Goal: Submit feedback/report problem: Provide input to the site owners about the experience or issues

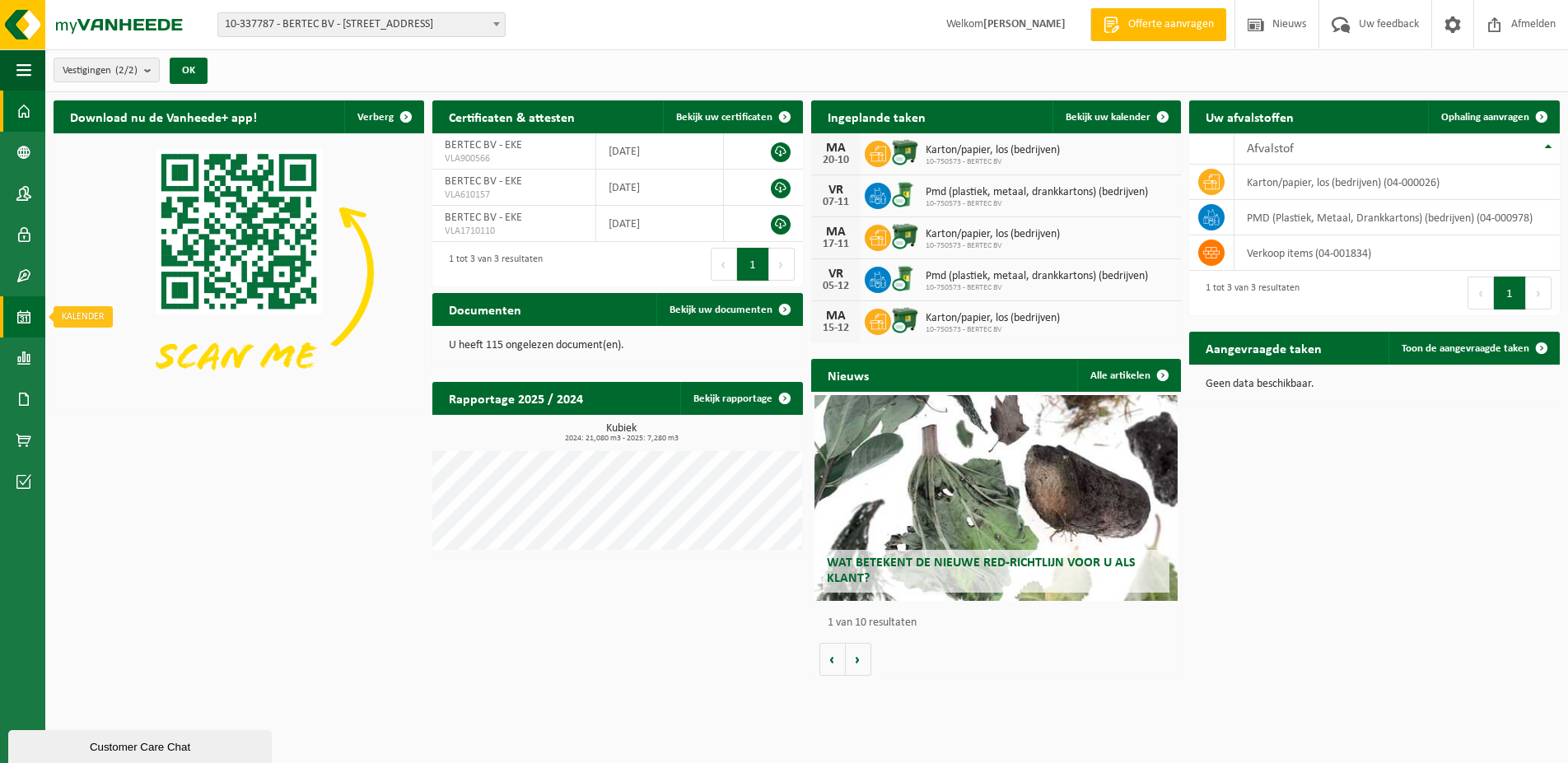
click at [18, 321] on span at bounding box center [23, 316] width 14 height 41
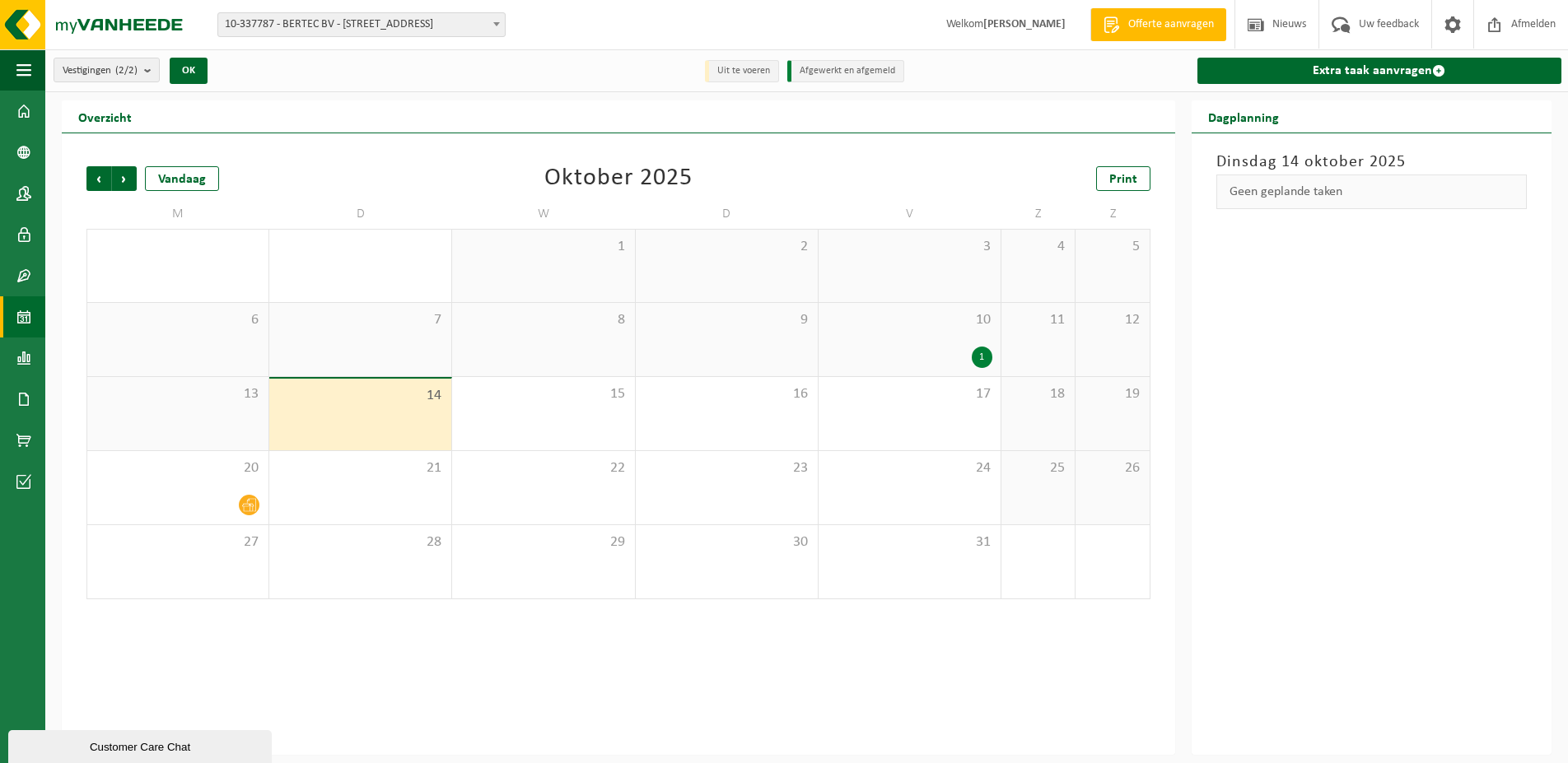
click at [876, 335] on div "10 1" at bounding box center [910, 339] width 182 height 73
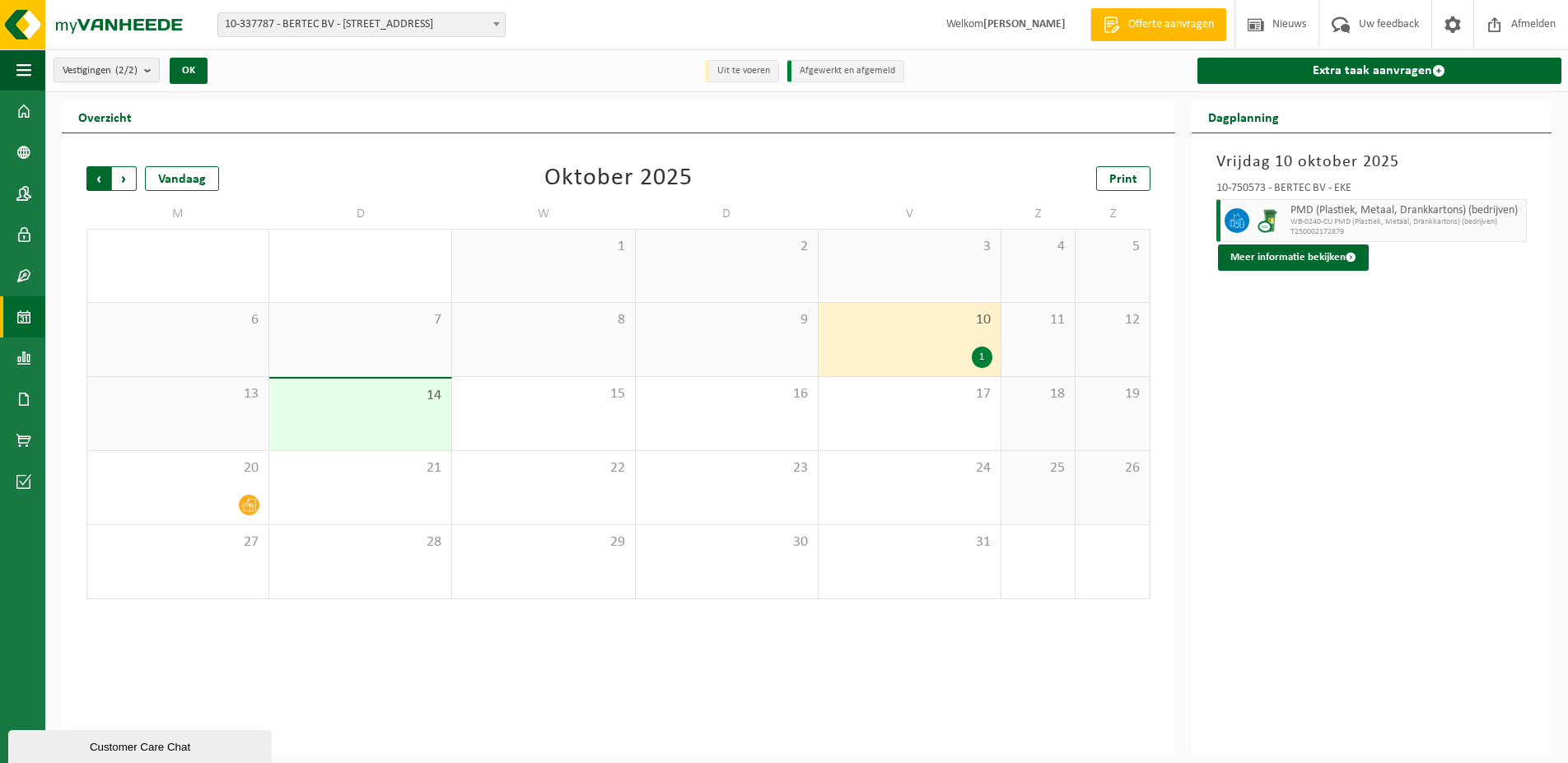
click at [124, 177] on span "Volgende" at bounding box center [125, 179] width 25 height 25
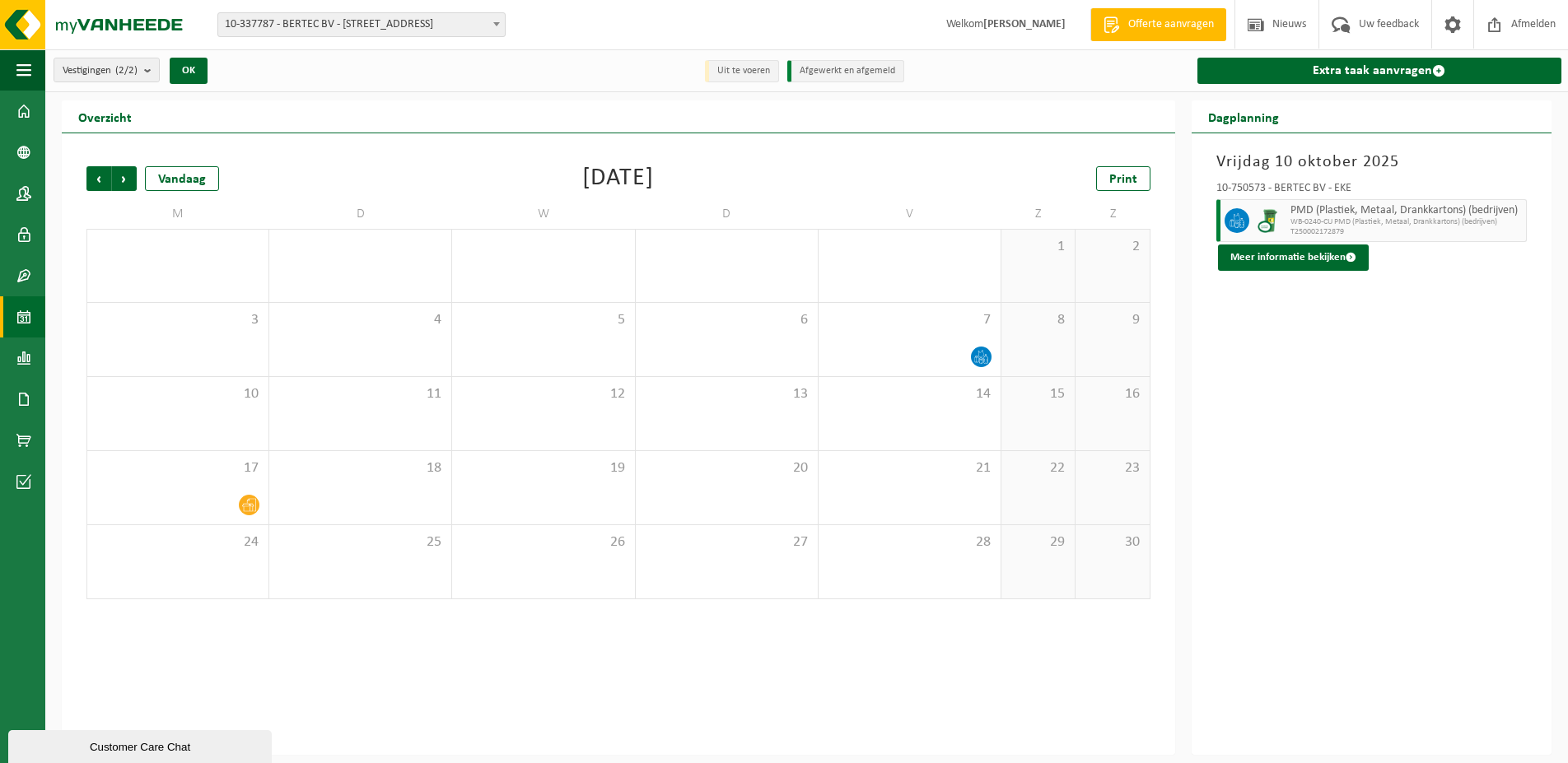
click at [124, 177] on span "Volgende" at bounding box center [125, 179] width 25 height 25
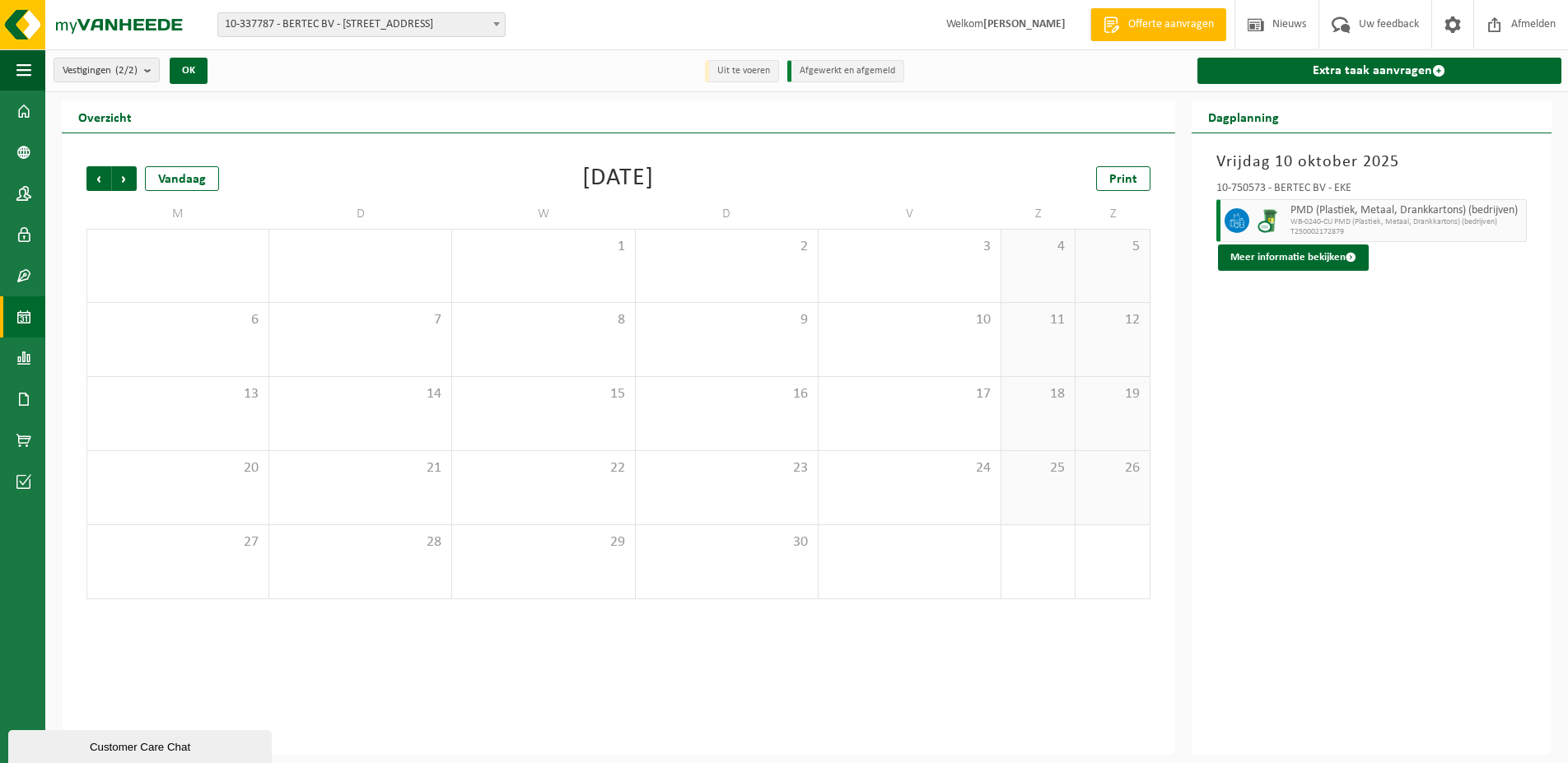
click at [124, 177] on span "Volgende" at bounding box center [125, 179] width 25 height 25
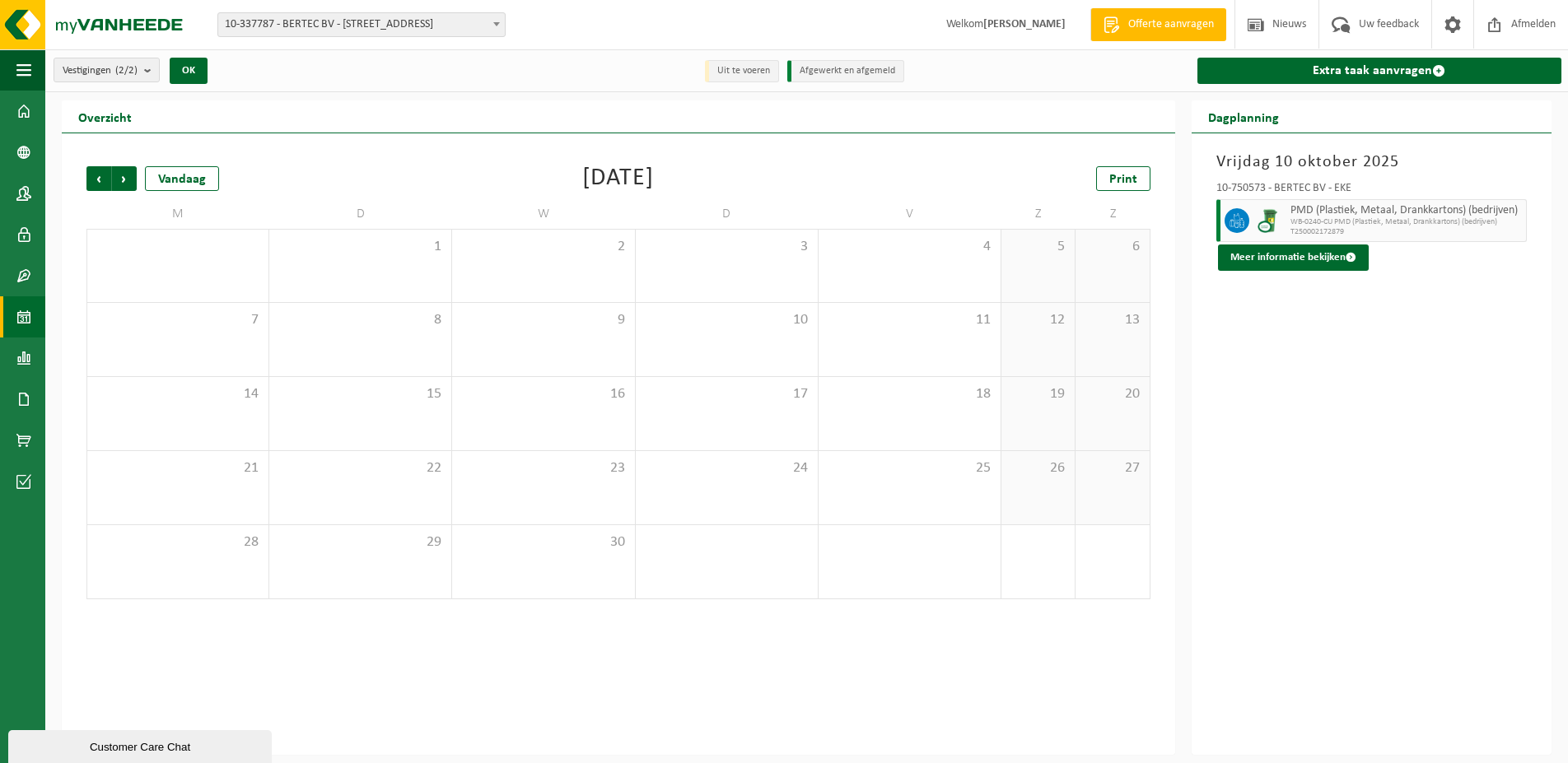
click at [124, 177] on span "Volgende" at bounding box center [125, 179] width 25 height 25
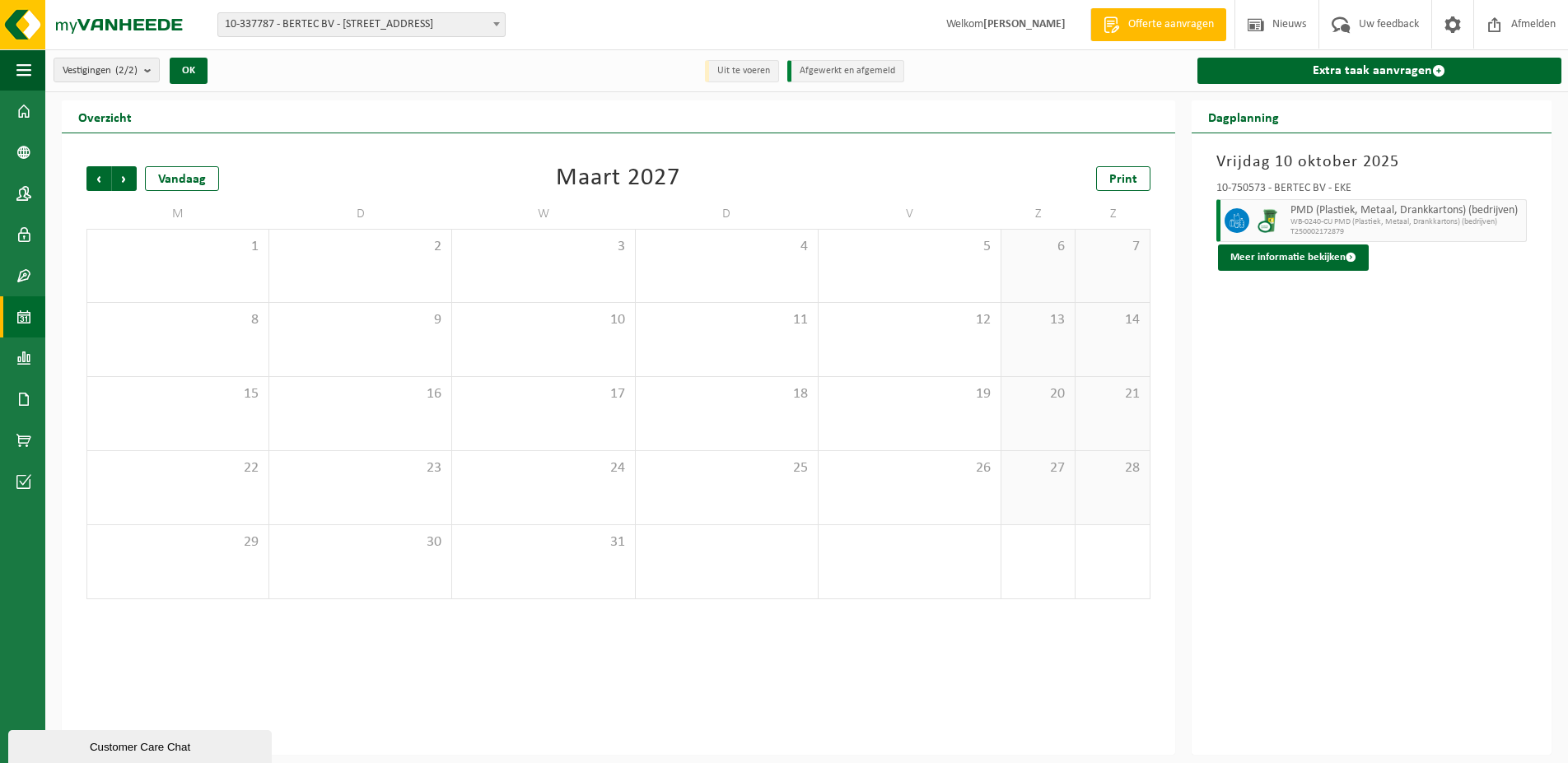
click at [124, 177] on span "Volgende" at bounding box center [125, 179] width 25 height 25
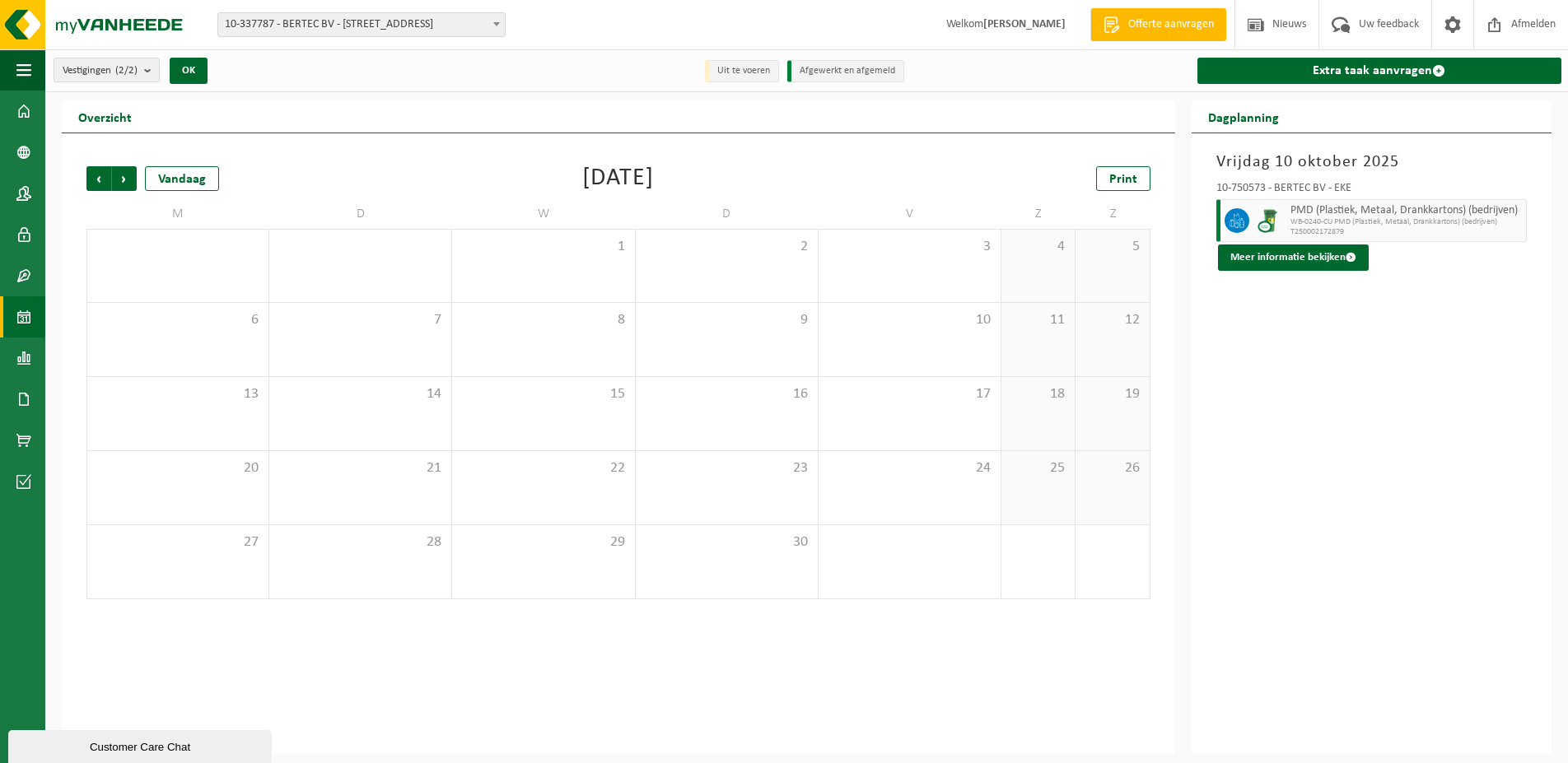
click at [124, 177] on span "Volgende" at bounding box center [125, 179] width 25 height 25
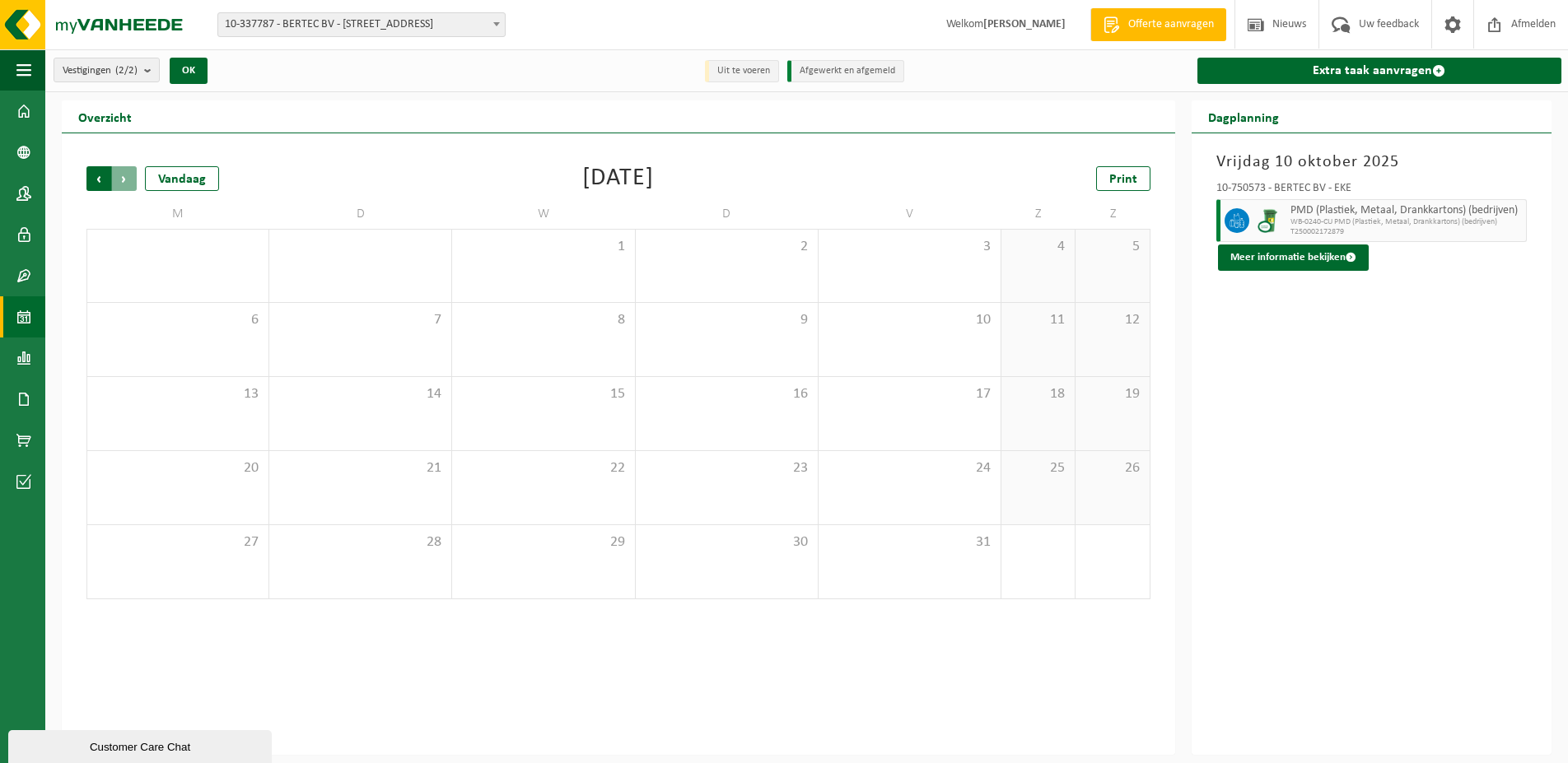
click at [124, 177] on span "Volgende" at bounding box center [125, 179] width 25 height 25
click at [1372, 29] on span "Uw feedback" at bounding box center [1388, 24] width 68 height 49
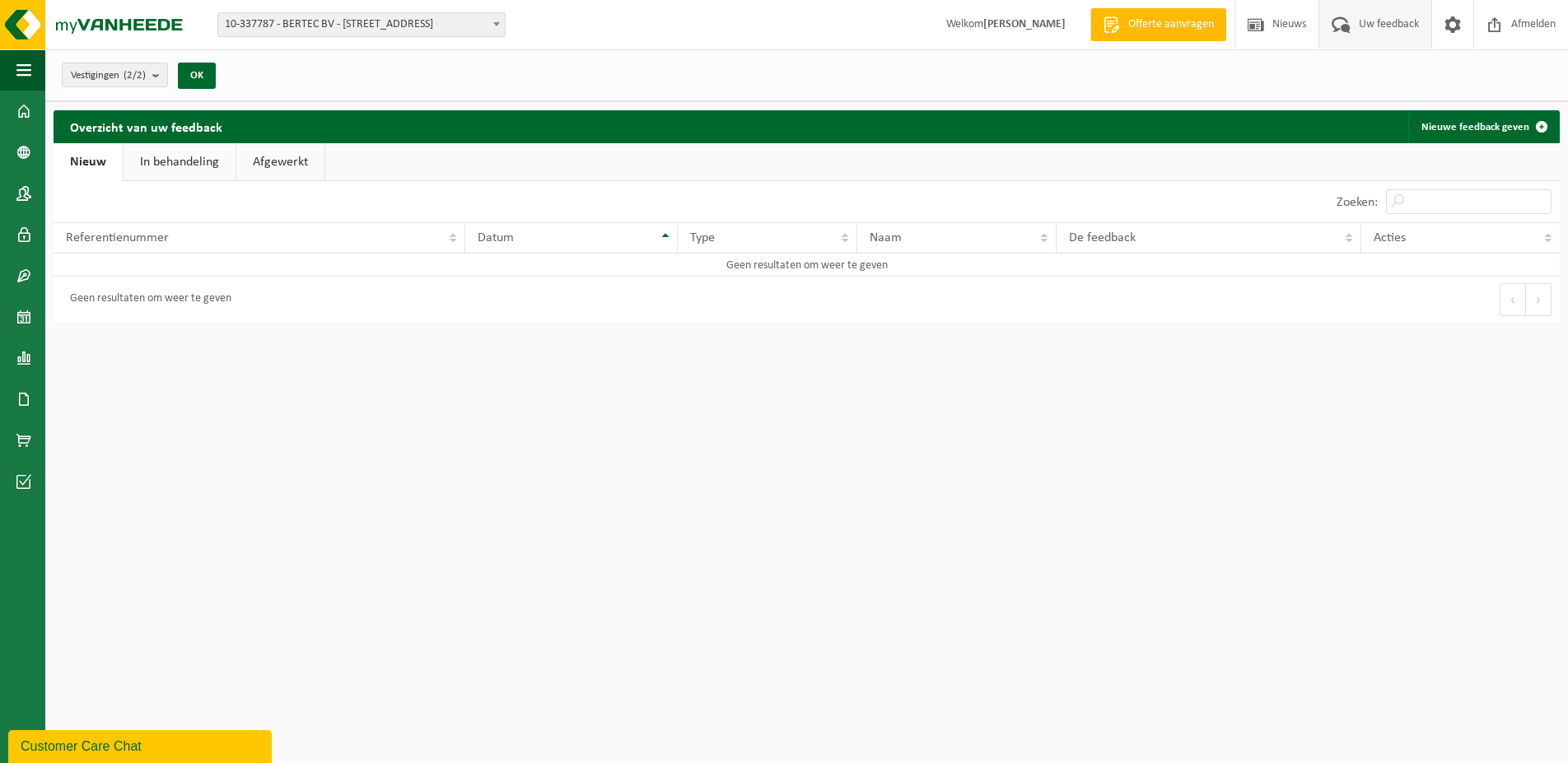
click at [173, 161] on link "In behandeling" at bounding box center [179, 162] width 112 height 38
click at [258, 161] on link "Afgewerkt" at bounding box center [283, 162] width 88 height 38
click at [1526, 26] on span "Afmelden" at bounding box center [1533, 24] width 53 height 49
